Goal: Information Seeking & Learning: Learn about a topic

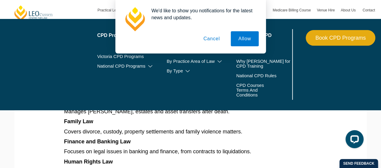
scroll to position [675, 0]
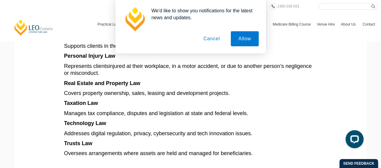
click at [212, 37] on button "Cancel" at bounding box center [212, 38] width 32 height 15
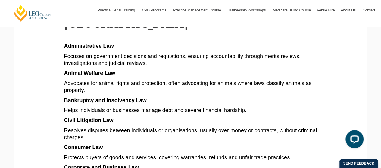
scroll to position [355, 0]
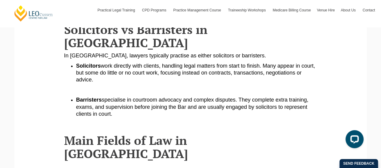
scroll to position [224, 0]
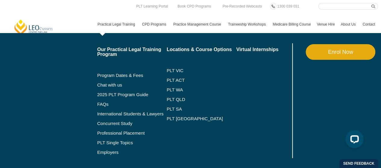
click at [116, 10] on nav "Practical Legal Training Our Practical Legal Training Program Program Dates & F…" at bounding box center [237, 22] width 284 height 24
